Goal: Task Accomplishment & Management: Manage account settings

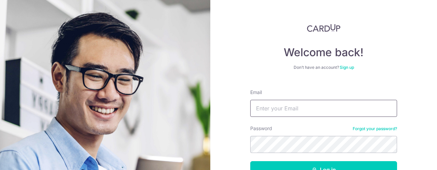
click at [285, 104] on input "Email" at bounding box center [323, 108] width 147 height 17
type input "[EMAIL_ADDRESS][DOMAIN_NAME]"
click at [250, 161] on button "Log in" at bounding box center [323, 169] width 147 height 17
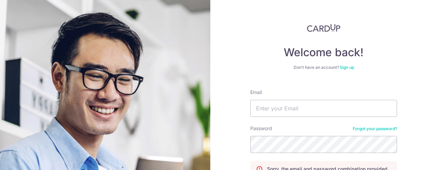
scroll to position [70, 0]
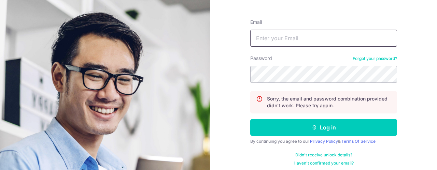
click at [282, 31] on input "Email" at bounding box center [323, 38] width 147 height 17
type input "[EMAIL_ADDRESS][DOMAIN_NAME]"
click at [250, 119] on button "Log in" at bounding box center [323, 127] width 147 height 17
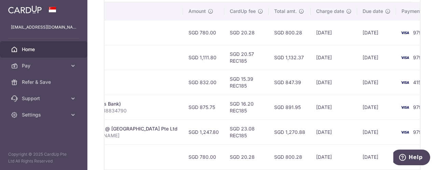
scroll to position [0, 220]
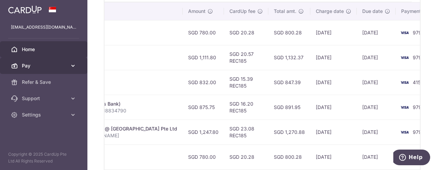
click at [61, 68] on span "Pay" at bounding box center [44, 65] width 45 height 7
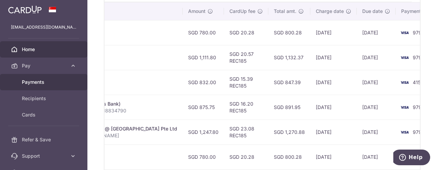
click at [43, 85] on span "Payments" at bounding box center [44, 82] width 45 height 7
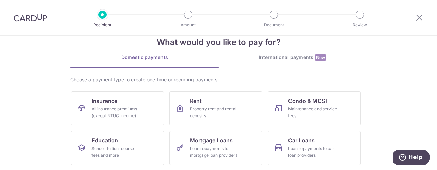
scroll to position [14, 0]
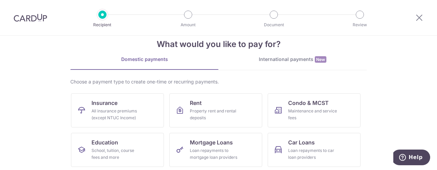
click at [24, 24] on div at bounding box center [30, 17] width 61 height 35
click at [24, 16] on img at bounding box center [30, 18] width 33 height 8
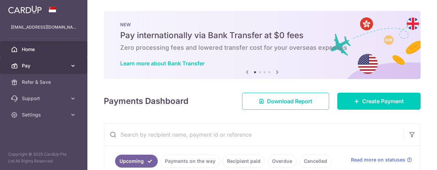
click at [71, 69] on icon at bounding box center [73, 65] width 7 height 7
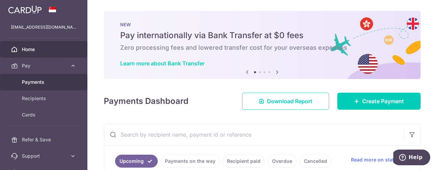
click at [23, 86] on link "Payments" at bounding box center [43, 82] width 87 height 16
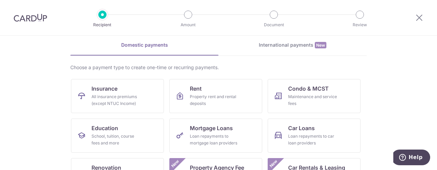
scroll to position [29, 0]
click at [20, 19] on img at bounding box center [30, 18] width 33 height 8
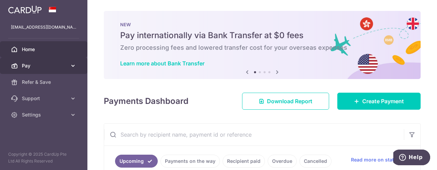
click at [73, 63] on icon at bounding box center [73, 65] width 7 height 7
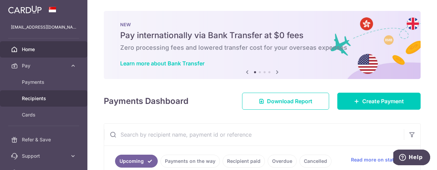
click at [42, 99] on span "Recipients" at bounding box center [44, 98] width 45 height 7
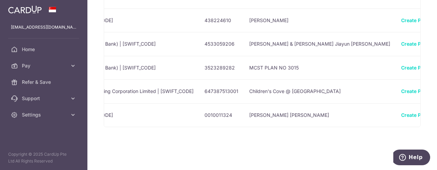
scroll to position [0, 239]
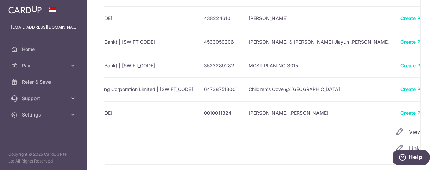
click at [409, 131] on span "View/Edit" at bounding box center [432, 132] width 46 height 8
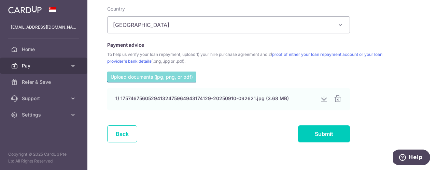
click at [29, 62] on link "Pay" at bounding box center [43, 66] width 87 height 16
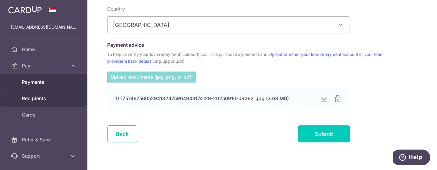
click at [28, 82] on span "Payments" at bounding box center [44, 82] width 45 height 7
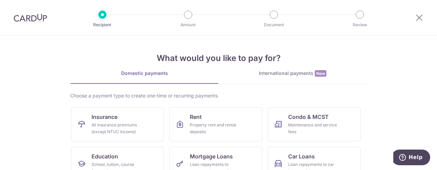
click at [37, 18] on img at bounding box center [30, 18] width 33 height 8
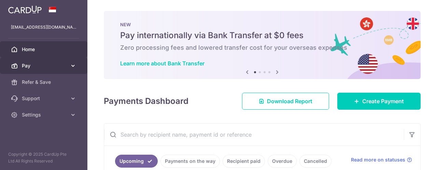
click at [38, 69] on span "Pay" at bounding box center [44, 65] width 45 height 7
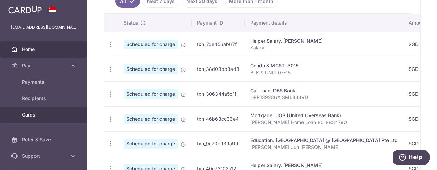
scroll to position [38, 0]
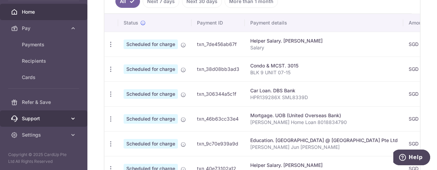
click at [70, 116] on icon at bounding box center [73, 118] width 7 height 7
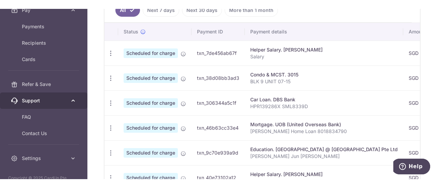
scroll to position [65, 0]
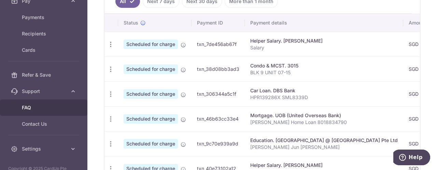
click at [22, 109] on span "FAQ" at bounding box center [44, 107] width 45 height 7
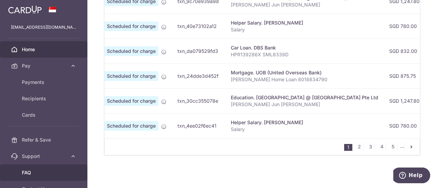
scroll to position [0, 28]
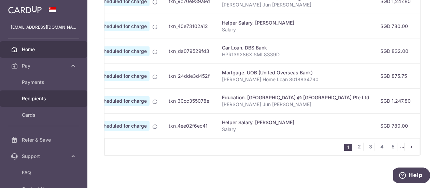
click at [27, 95] on span "Recipients" at bounding box center [44, 98] width 45 height 7
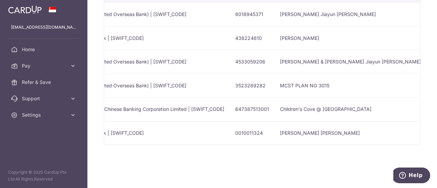
scroll to position [0, 239]
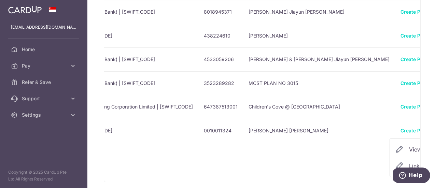
click at [409, 163] on span "Linked Payments" at bounding box center [431, 165] width 44 height 7
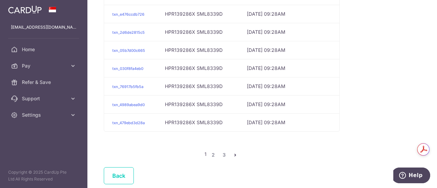
scroll to position [334, 0]
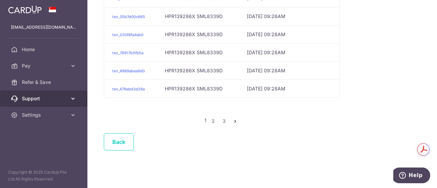
click at [43, 92] on link "Support" at bounding box center [43, 98] width 87 height 16
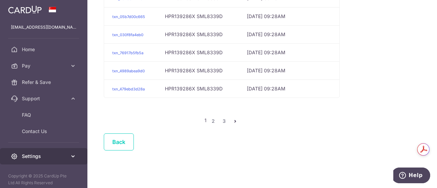
click at [46, 154] on span "Settings" at bounding box center [44, 156] width 45 height 7
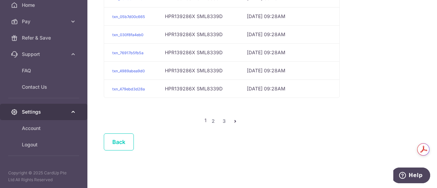
scroll to position [44, 0]
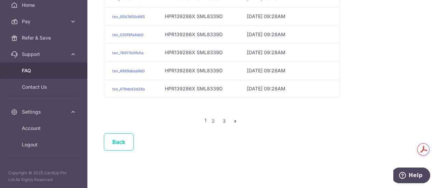
click at [41, 72] on span "FAQ" at bounding box center [44, 70] width 45 height 7
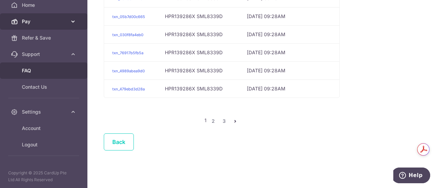
scroll to position [0, 0]
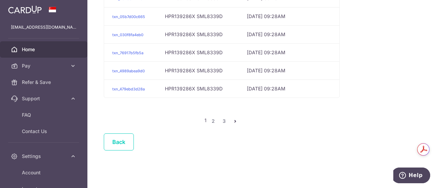
click at [25, 45] on link "Home" at bounding box center [43, 49] width 87 height 16
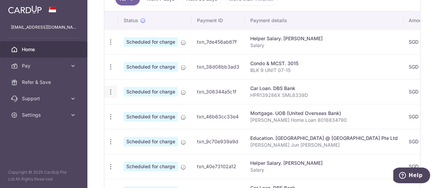
click at [115, 90] on div "Update payment Cancel payment Upload doc" at bounding box center [110, 92] width 13 height 13
click at [111, 94] on div "Update payment Cancel payment Upload doc" at bounding box center [110, 92] width 13 height 13
click at [111, 92] on icon "button" at bounding box center [110, 91] width 7 height 7
